Goal: Feedback & Contribution: Leave review/rating

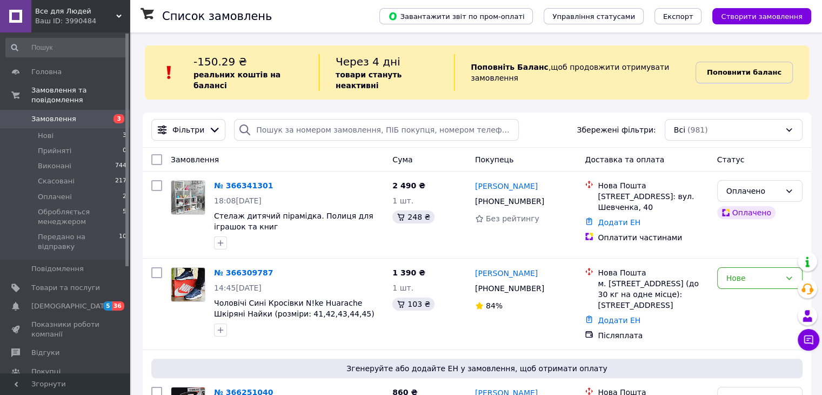
click at [725, 68] on b "Поповнити баланс" at bounding box center [744, 72] width 75 height 8
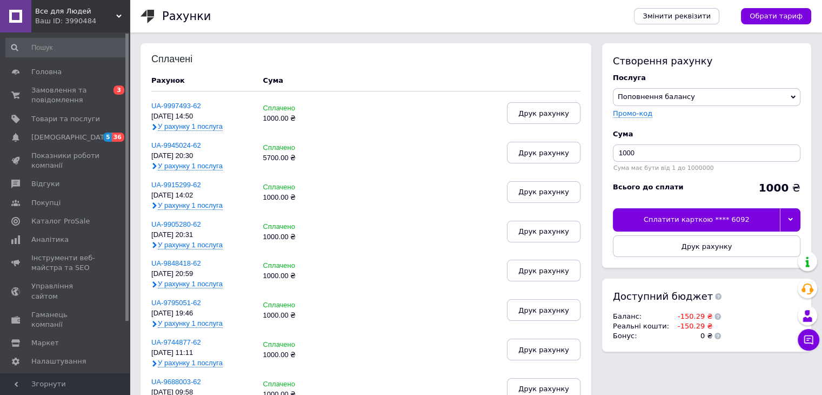
click at [792, 220] on icon at bounding box center [790, 219] width 5 height 5
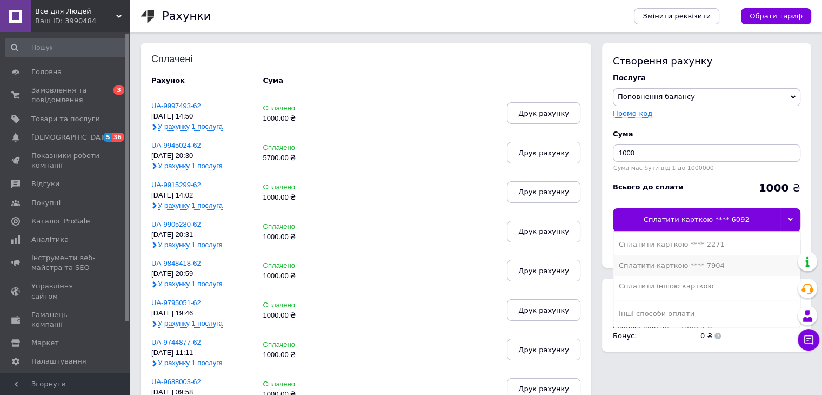
click at [703, 263] on div "Сплатити карткою **** 7904" at bounding box center [707, 265] width 176 height 10
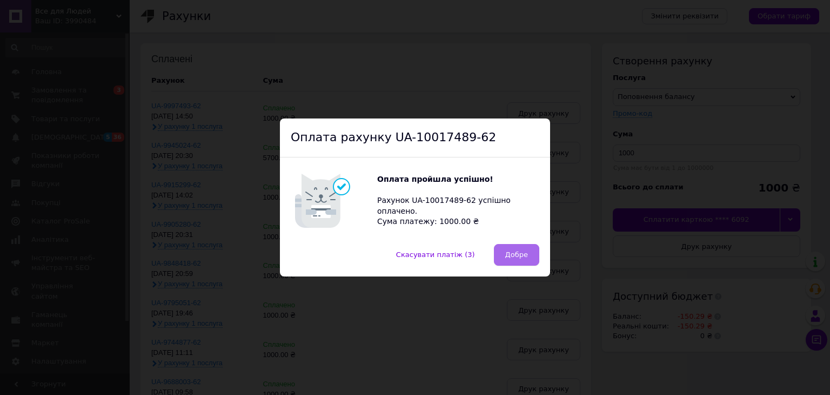
click at [524, 247] on button "Добре" at bounding box center [516, 255] width 45 height 22
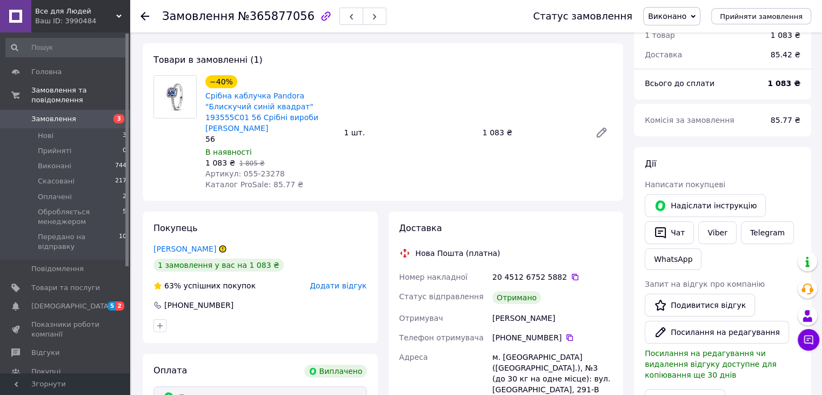
scroll to position [162, 0]
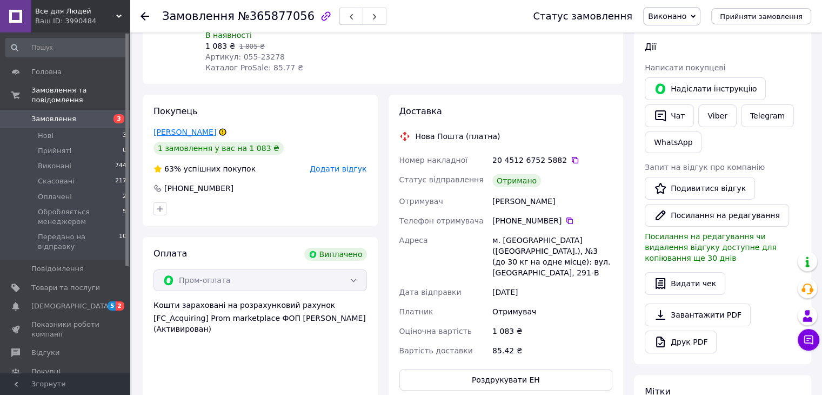
click at [185, 128] on link "Зубар Володимир" at bounding box center [184, 132] width 63 height 9
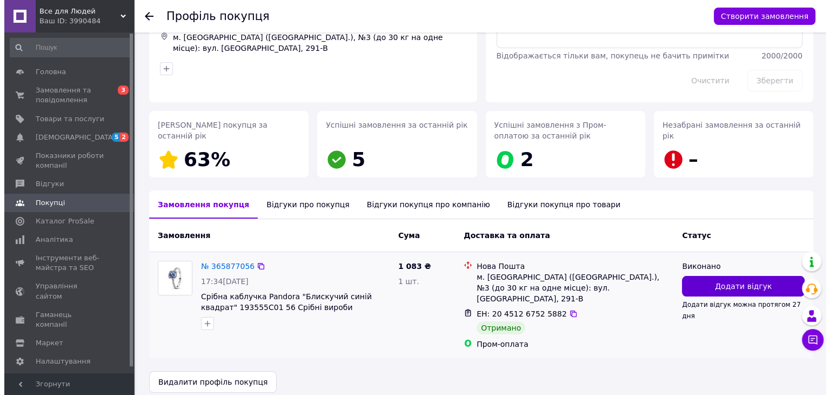
scroll to position [86, 0]
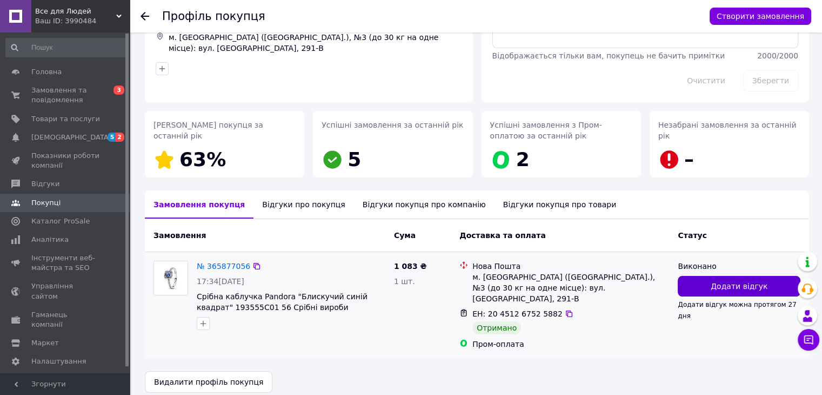
click at [711, 285] on button "Додати відгук" at bounding box center [739, 286] width 123 height 21
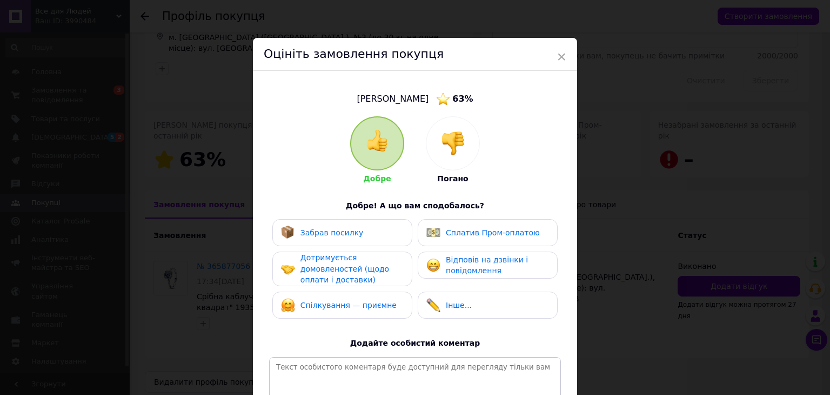
click at [449, 139] on img at bounding box center [453, 143] width 24 height 24
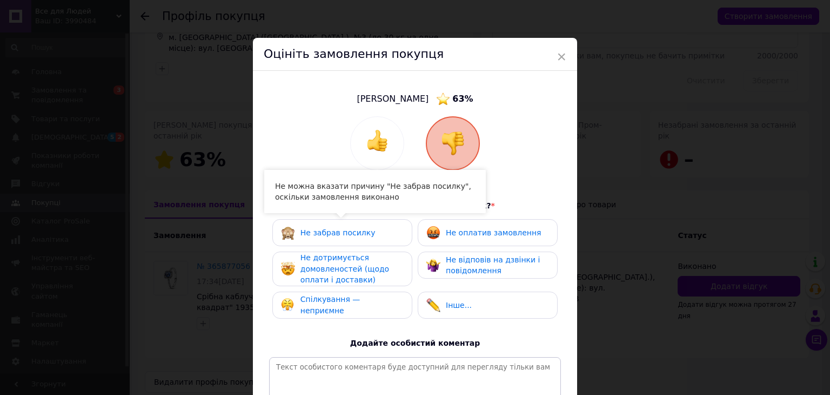
click at [329, 277] on span "Не дотримується домовленостей (щодо оплати і доставки)" at bounding box center [344, 268] width 89 height 31
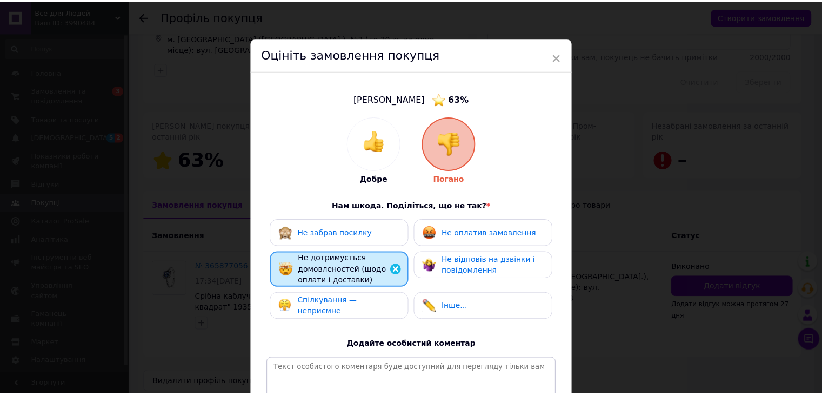
scroll to position [108, 0]
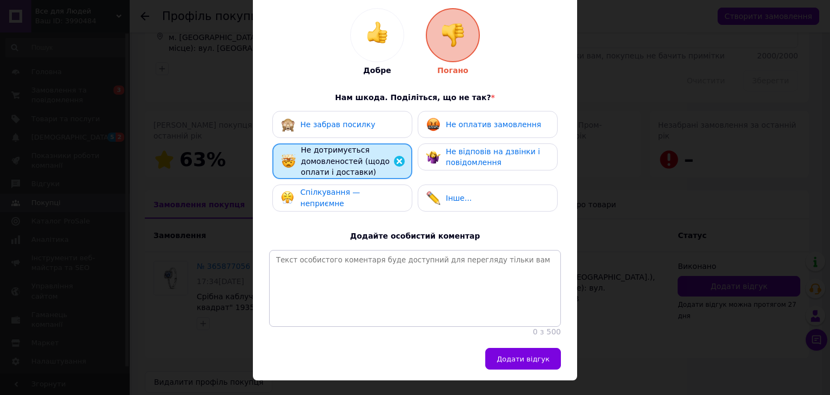
click at [342, 193] on span "Спілкування — неприємне" at bounding box center [330, 198] width 60 height 20
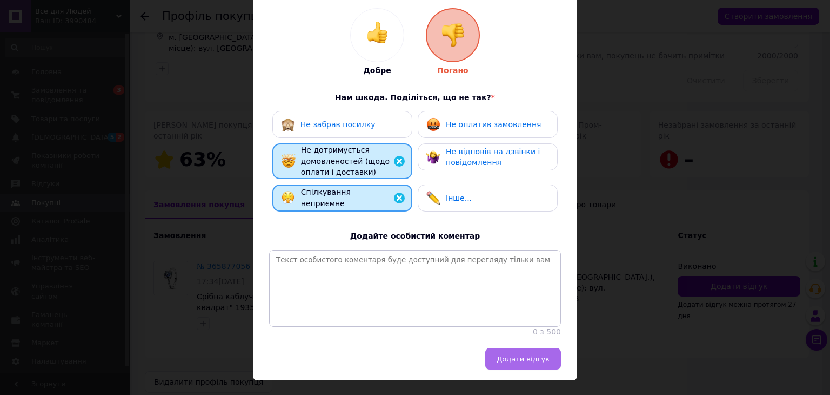
click at [523, 363] on span "Додати відгук" at bounding box center [523, 359] width 53 height 8
